Goal: Task Accomplishment & Management: Use online tool/utility

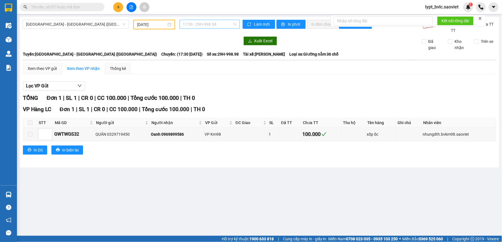
click at [205, 26] on span "17:30 - 29H-998.98" at bounding box center [209, 24] width 53 height 8
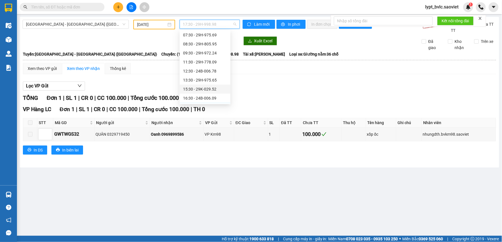
scroll to position [41, 0]
click at [195, 85] on div "19:00 - 29H-702.20" at bounding box center [205, 85] width 44 height 6
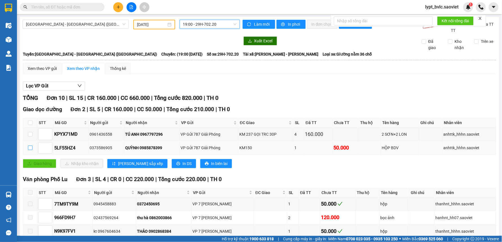
click at [29, 150] on input "checkbox" at bounding box center [30, 148] width 5 height 5
checkbox input "true"
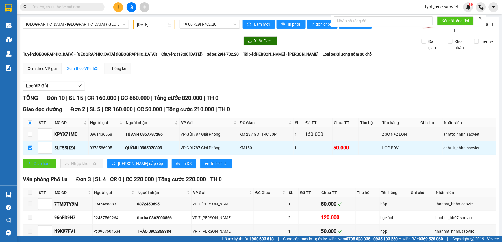
click at [35, 159] on button "Giao hàng" at bounding box center [39, 163] width 33 height 9
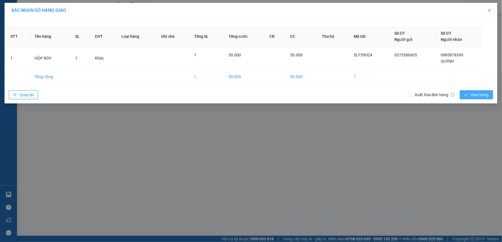
click at [466, 95] on icon "check" at bounding box center [466, 95] width 4 height 4
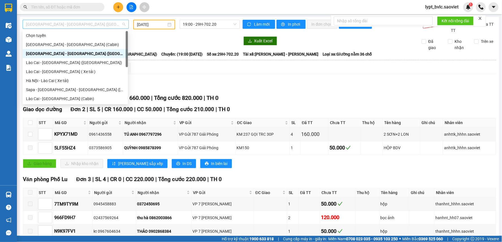
click at [68, 26] on span "[GEOGRAPHIC_DATA] - [GEOGRAPHIC_DATA] ([GEOGRAPHIC_DATA])" at bounding box center [75, 24] width 99 height 8
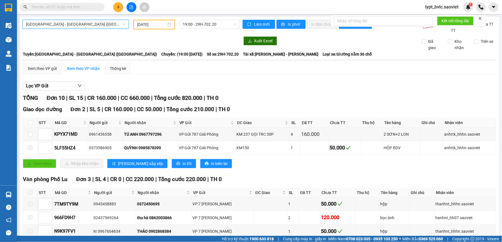
click at [86, 20] on span "[GEOGRAPHIC_DATA] - [GEOGRAPHIC_DATA] ([GEOGRAPHIC_DATA])" at bounding box center [75, 24] width 99 height 8
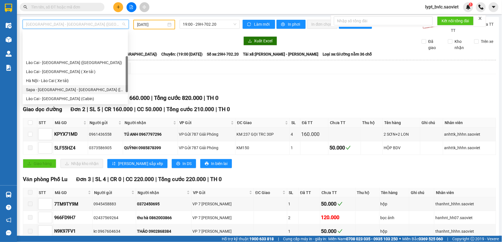
scroll to position [31, 0]
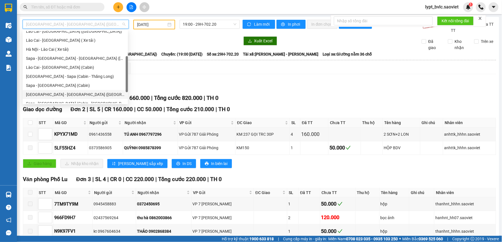
click at [72, 92] on div "[GEOGRAPHIC_DATA] - [GEOGRAPHIC_DATA] ([GEOGRAPHIC_DATA])" at bounding box center [75, 94] width 98 height 6
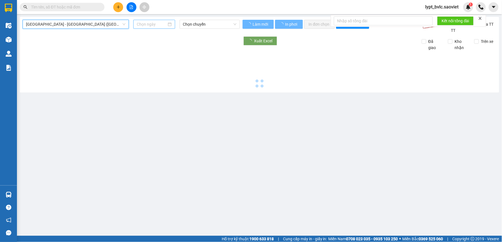
click at [158, 25] on input at bounding box center [152, 24] width 30 height 6
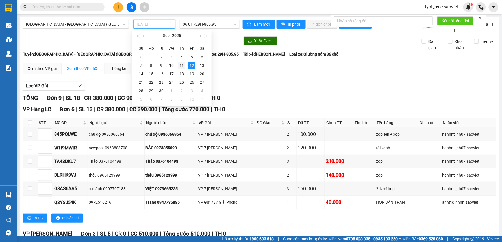
click at [182, 64] on div "11" at bounding box center [181, 65] width 7 height 7
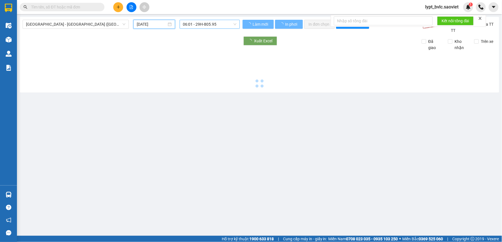
type input "[DATE]"
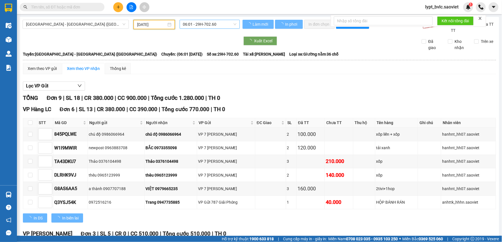
click at [205, 25] on span "06:01 - 29H-702.60" at bounding box center [209, 24] width 53 height 8
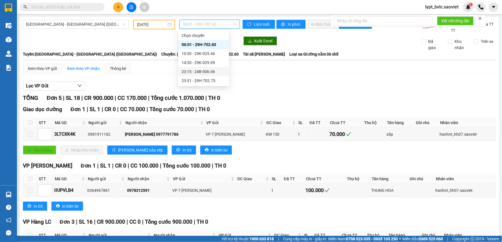
click at [198, 73] on div "23:15 - 24B-006.06" at bounding box center [203, 72] width 44 height 6
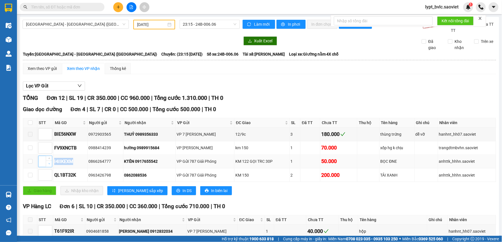
drag, startPoint x: 75, startPoint y: 161, endPoint x: 49, endPoint y: 164, distance: 26.6
click at [49, 164] on tr "I4IIKEXM 0866264777 KTÊN 0917655542 VP Gửi 787 Giải Phóng KM 122 GỌI TRC 30P 1 …" at bounding box center [259, 162] width 472 height 14
copy tr "I4IIKEXM"
click at [66, 6] on input "text" at bounding box center [64, 7] width 67 height 6
paste input "I4IIKEXM"
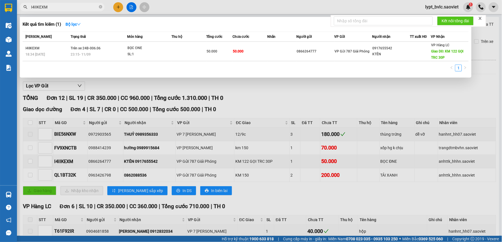
type input "I4IIKEXM"
click at [202, 48] on td at bounding box center [188, 51] width 35 height 19
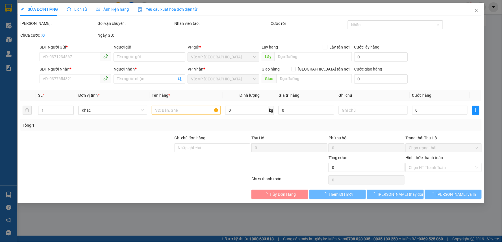
type input "0866264777"
type input "0917655542"
type input "KTÊN"
type input "KM 122 GỌI TRC 30P"
type input "50.000"
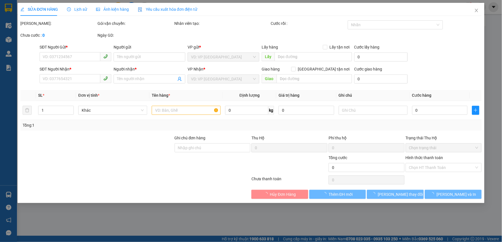
type input "50.000"
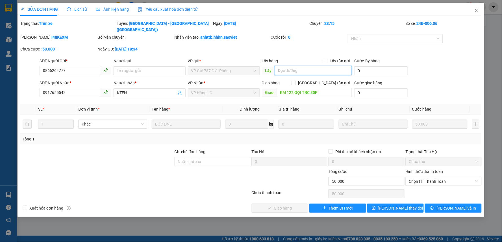
click at [303, 66] on input "text" at bounding box center [313, 70] width 77 height 9
type input "CHÍNH THU"
click at [391, 205] on span "[PERSON_NAME] thay đổi" at bounding box center [400, 208] width 45 height 6
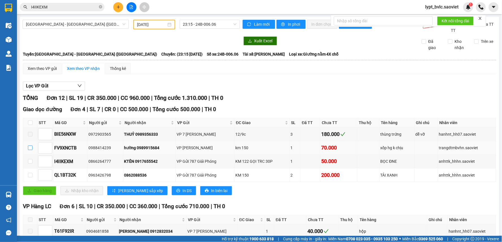
click at [31, 150] on td at bounding box center [30, 148] width 14 height 14
click at [30, 148] on input "checkbox" at bounding box center [30, 148] width 5 height 5
checkbox input "true"
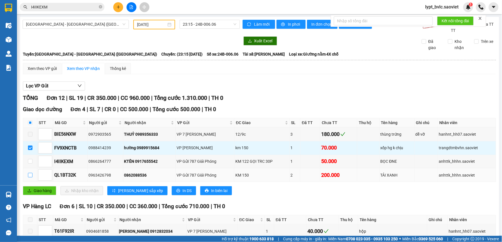
click at [29, 176] on input "checkbox" at bounding box center [30, 175] width 5 height 5
checkbox input "true"
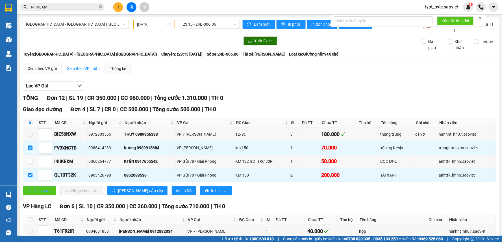
click at [41, 190] on span "Giao hàng" at bounding box center [43, 191] width 18 height 6
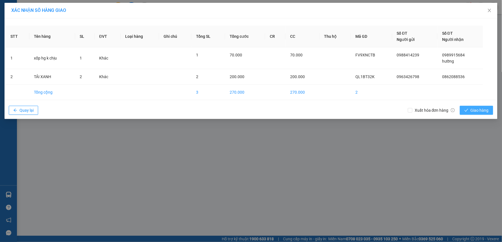
click at [473, 111] on span "Giao hàng" at bounding box center [479, 110] width 18 height 6
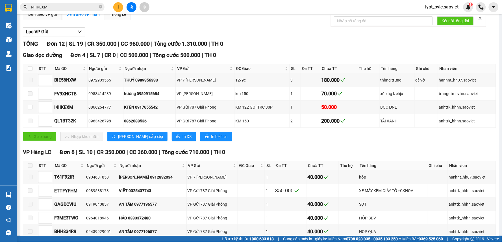
scroll to position [63, 0]
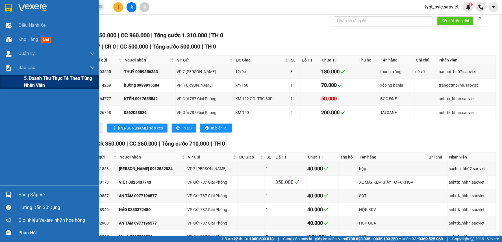
click at [38, 76] on span "5. Doanh thu thực tế theo từng nhân viên" at bounding box center [59, 82] width 71 height 14
